Goal: Navigation & Orientation: Find specific page/section

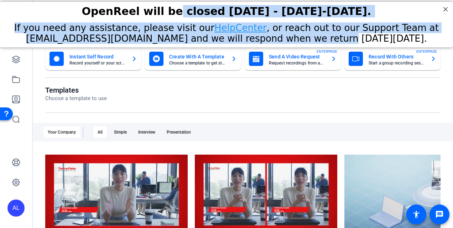
drag, startPoint x: 160, startPoint y: 17, endPoint x: 337, endPoint y: 40, distance: 178.4
click at [337, 40] on div "OpenReel will be closed [DATE] - [DATE]-[DATE]. If you need any assistance, ple…" at bounding box center [226, 23] width 453 height 44
drag, startPoint x: 337, startPoint y: 40, endPoint x: 308, endPoint y: 31, distance: 29.6
click at [308, 31] on span "If you need any assistance, please visit our HelpCenter , or reach out to our S…" at bounding box center [226, 32] width 425 height 21
click at [380, 30] on span "If you need any assistance, please visit our HelpCenter , or reach out to our S…" at bounding box center [226, 32] width 425 height 21
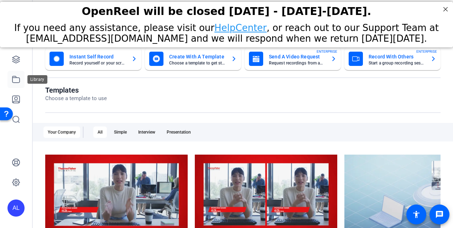
click at [16, 79] on icon at bounding box center [16, 79] width 9 height 9
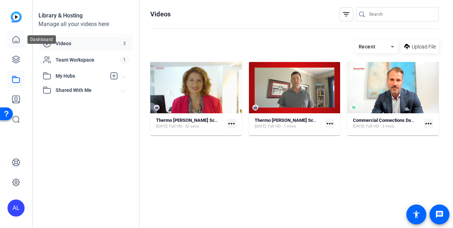
click at [19, 43] on icon at bounding box center [16, 39] width 6 height 7
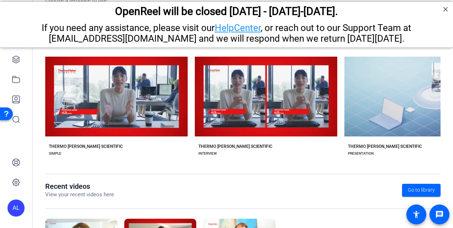
scroll to position [75, 0]
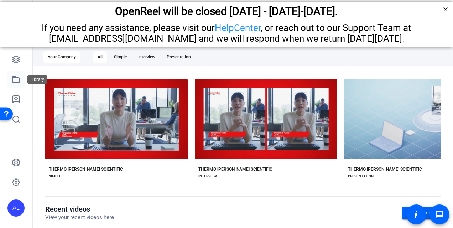
click at [18, 77] on icon at bounding box center [15, 79] width 7 height 6
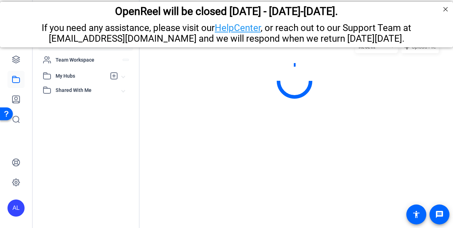
scroll to position [0, 0]
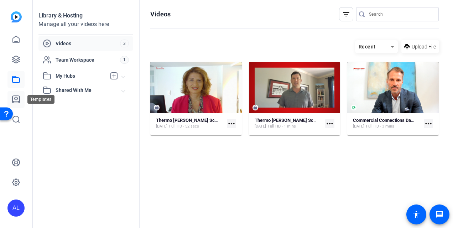
click at [20, 103] on icon at bounding box center [16, 99] width 9 height 9
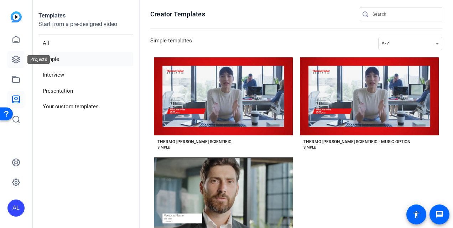
click at [16, 61] on icon at bounding box center [16, 59] width 9 height 9
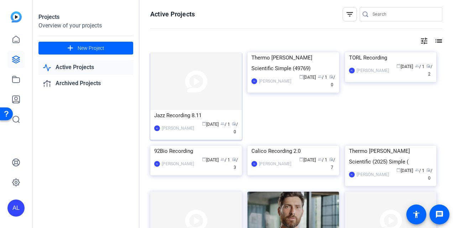
click at [194, 81] on img at bounding box center [196, 81] width 92 height 58
